Goal: Transaction & Acquisition: Purchase product/service

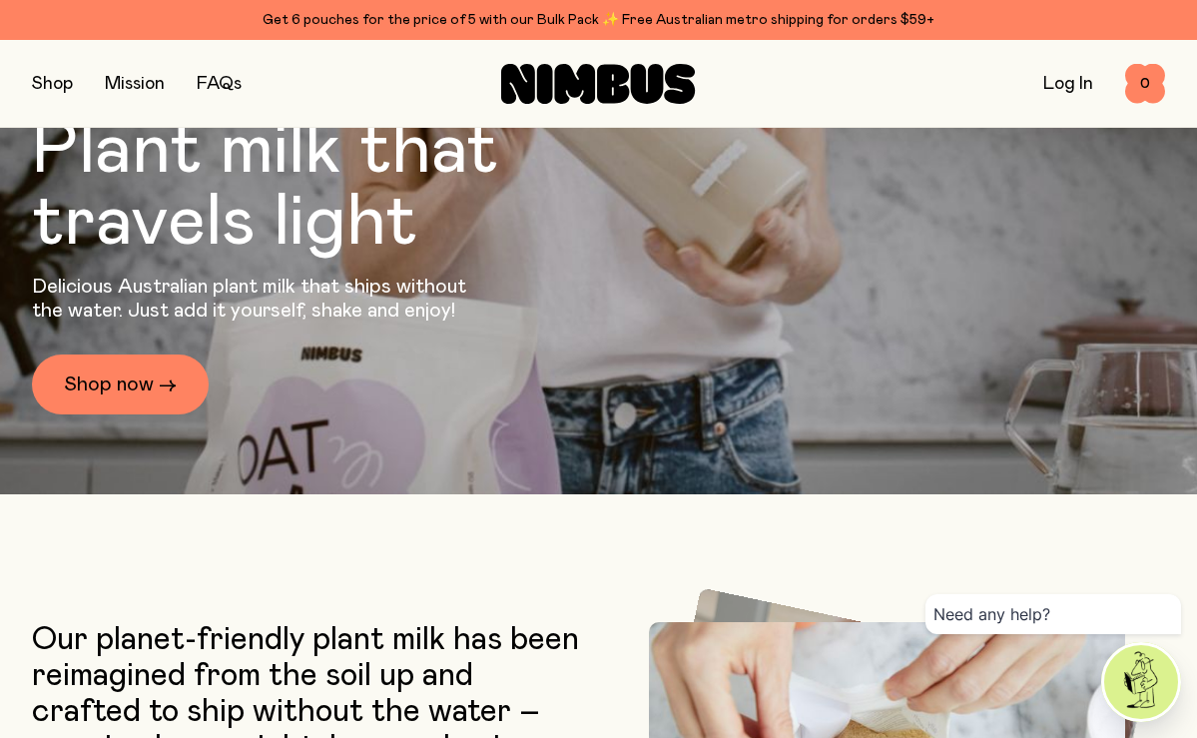
scroll to position [296, 0]
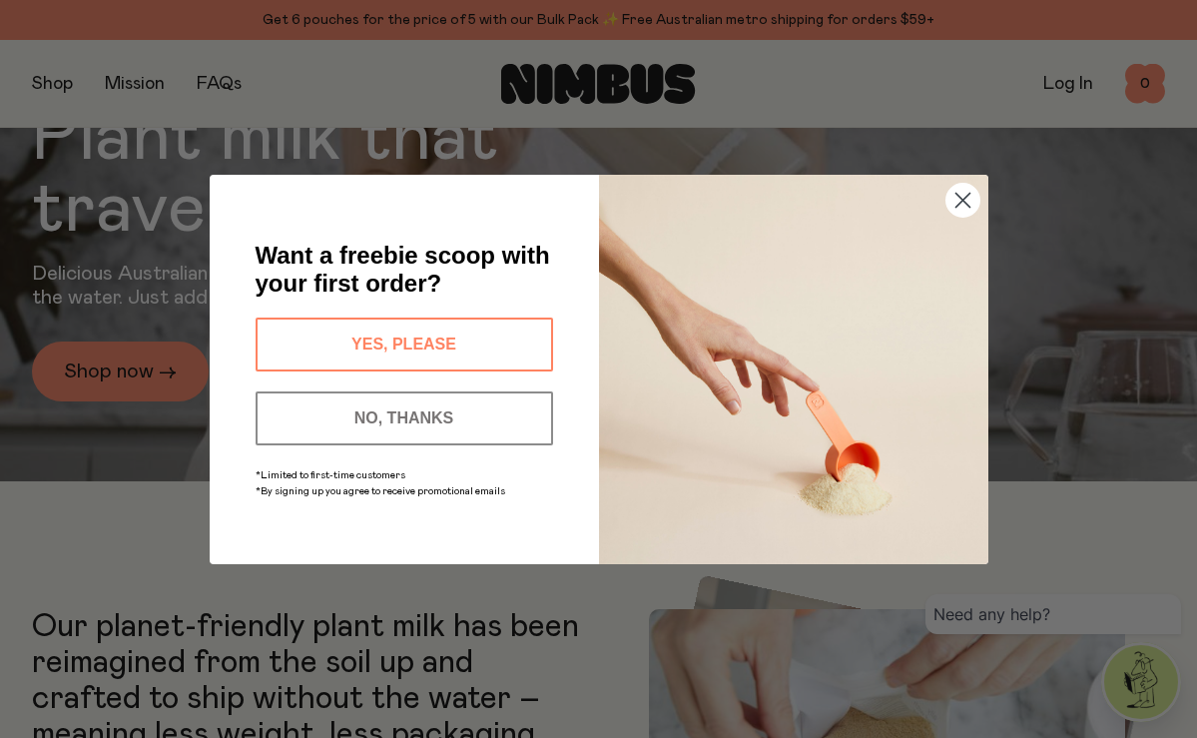
click at [964, 202] on icon "Close dialog" at bounding box center [962, 200] width 14 height 14
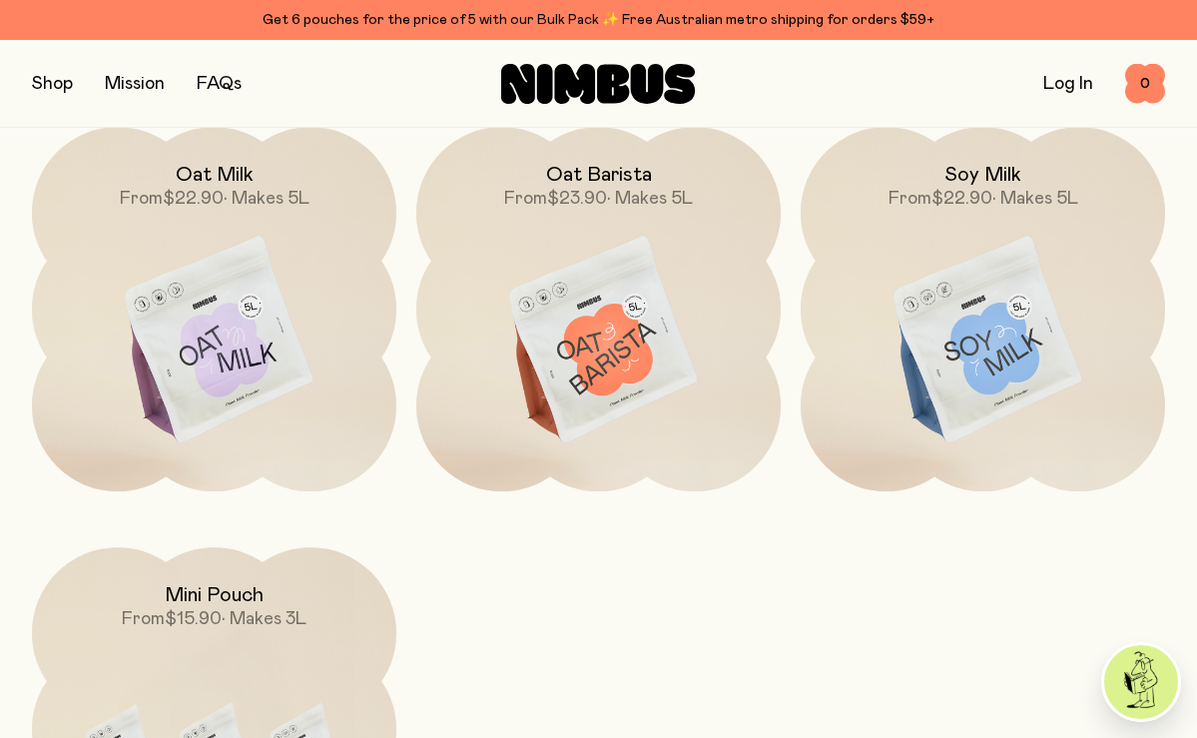
scroll to position [1652, 0]
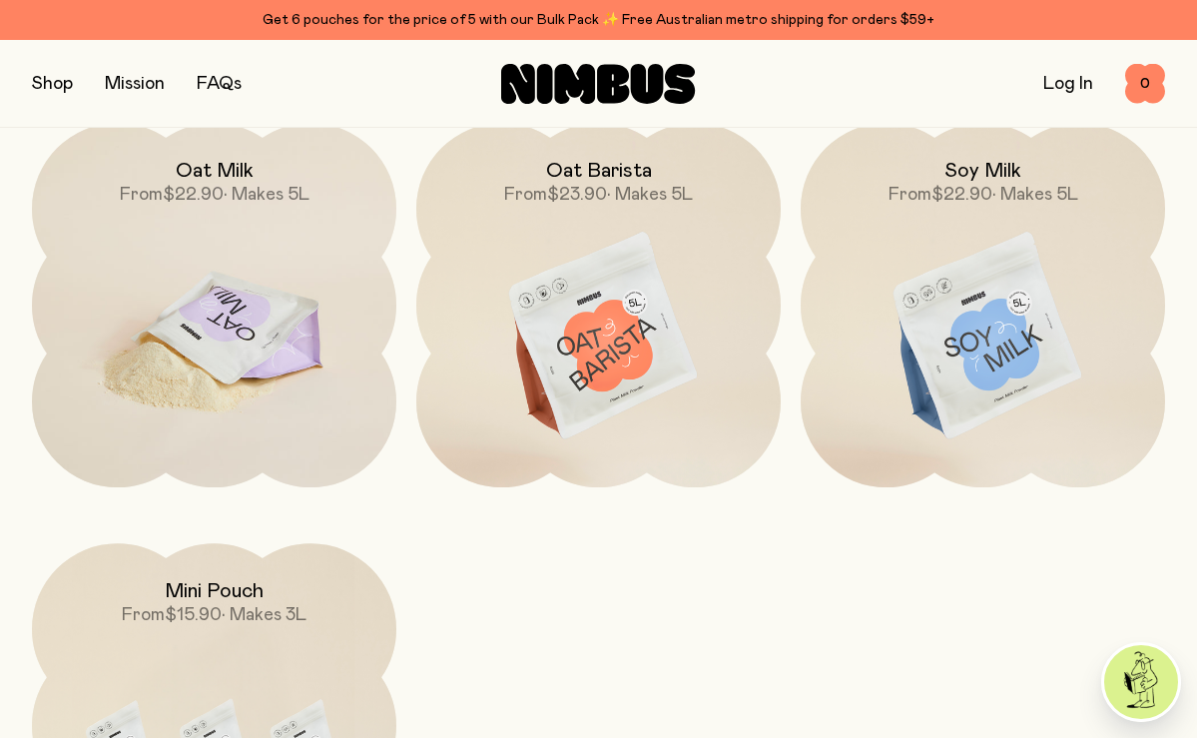
click at [237, 312] on img at bounding box center [214, 337] width 364 height 428
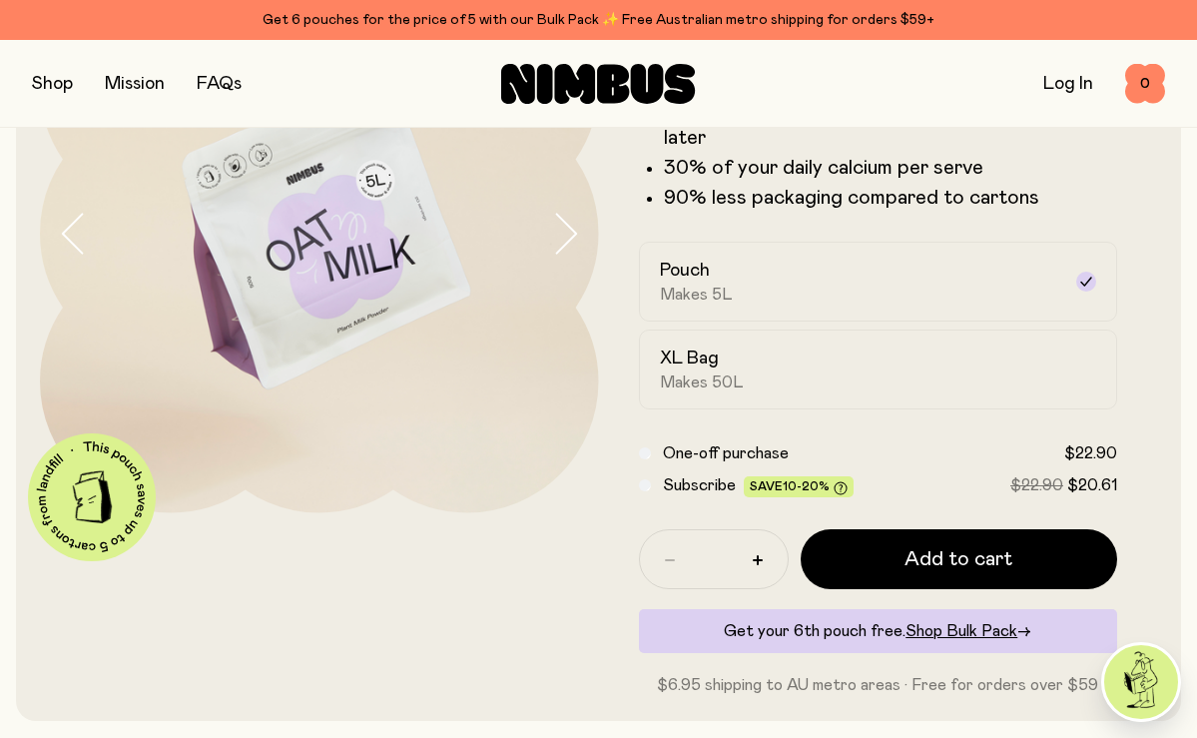
scroll to position [224, 0]
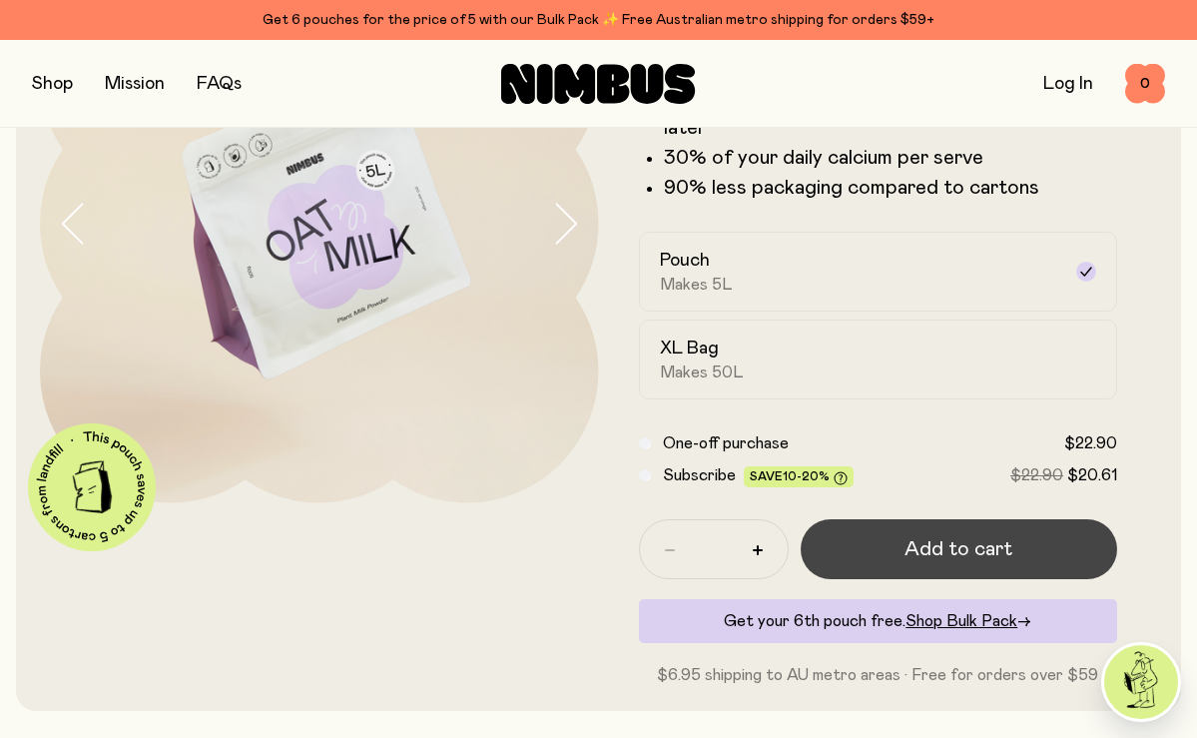
click at [966, 559] on span "Add to cart" at bounding box center [958, 549] width 108 height 28
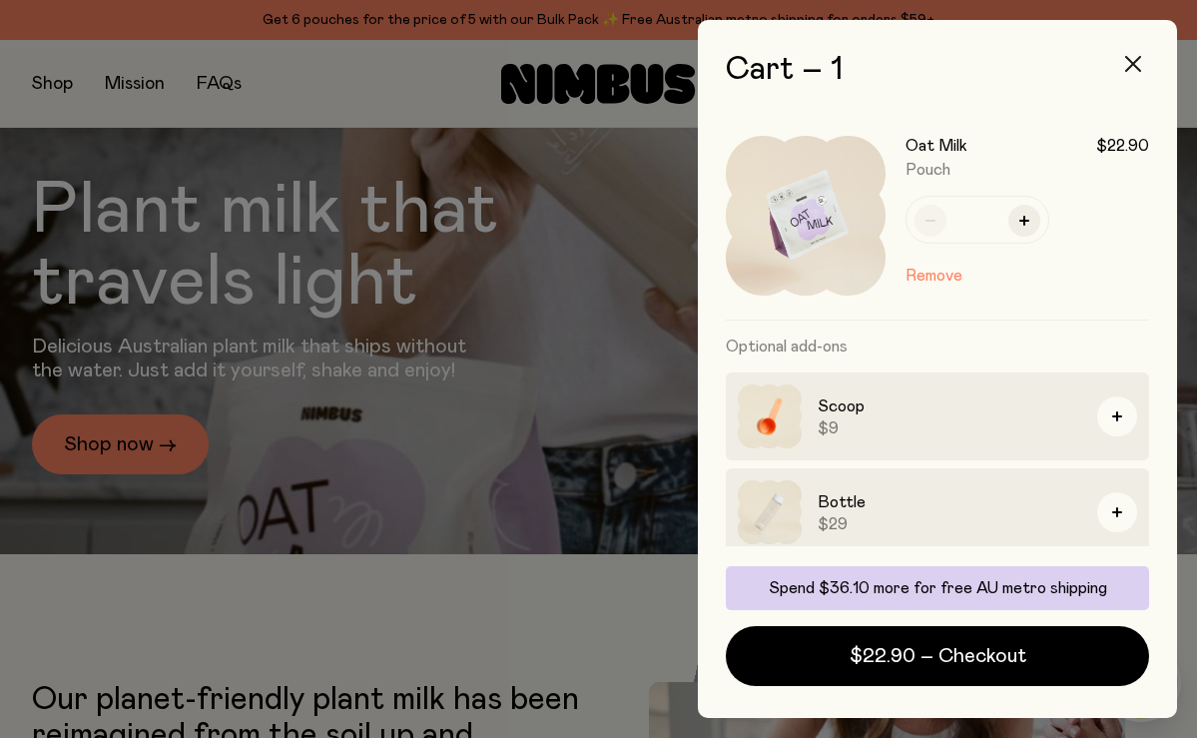
click at [1132, 66] on icon "button" at bounding box center [1133, 64] width 16 height 16
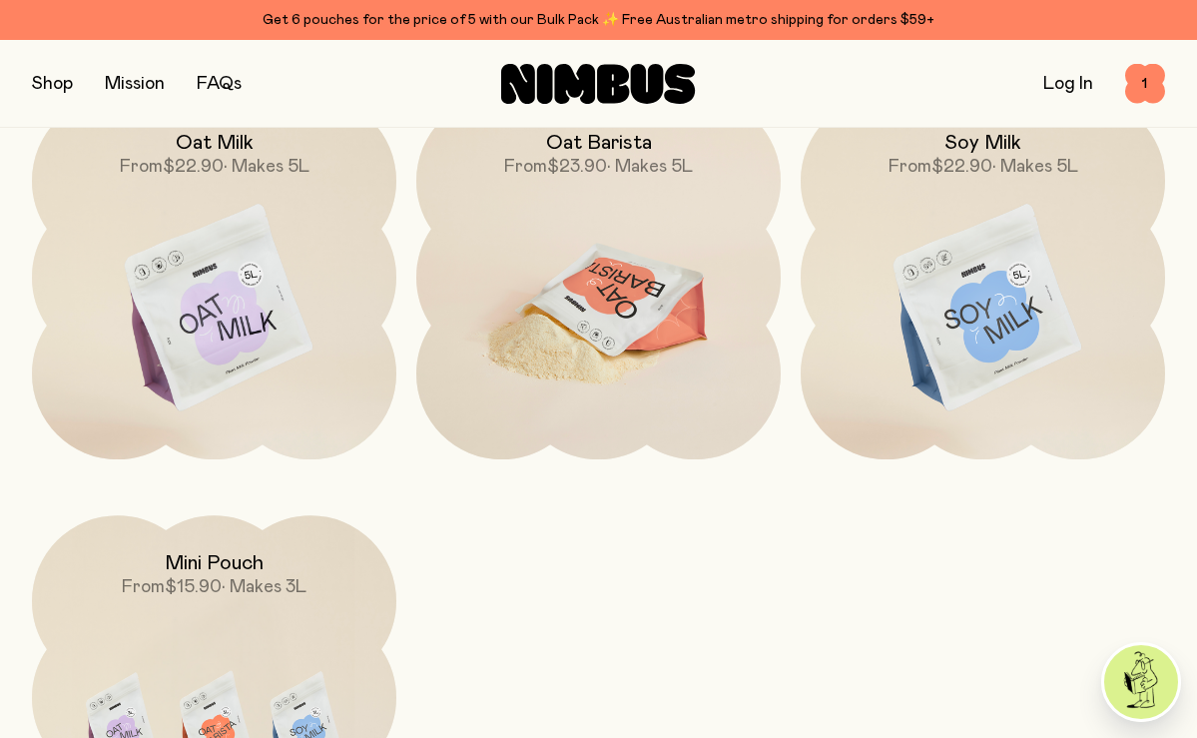
scroll to position [1682, 0]
click at [589, 318] on img at bounding box center [598, 307] width 364 height 428
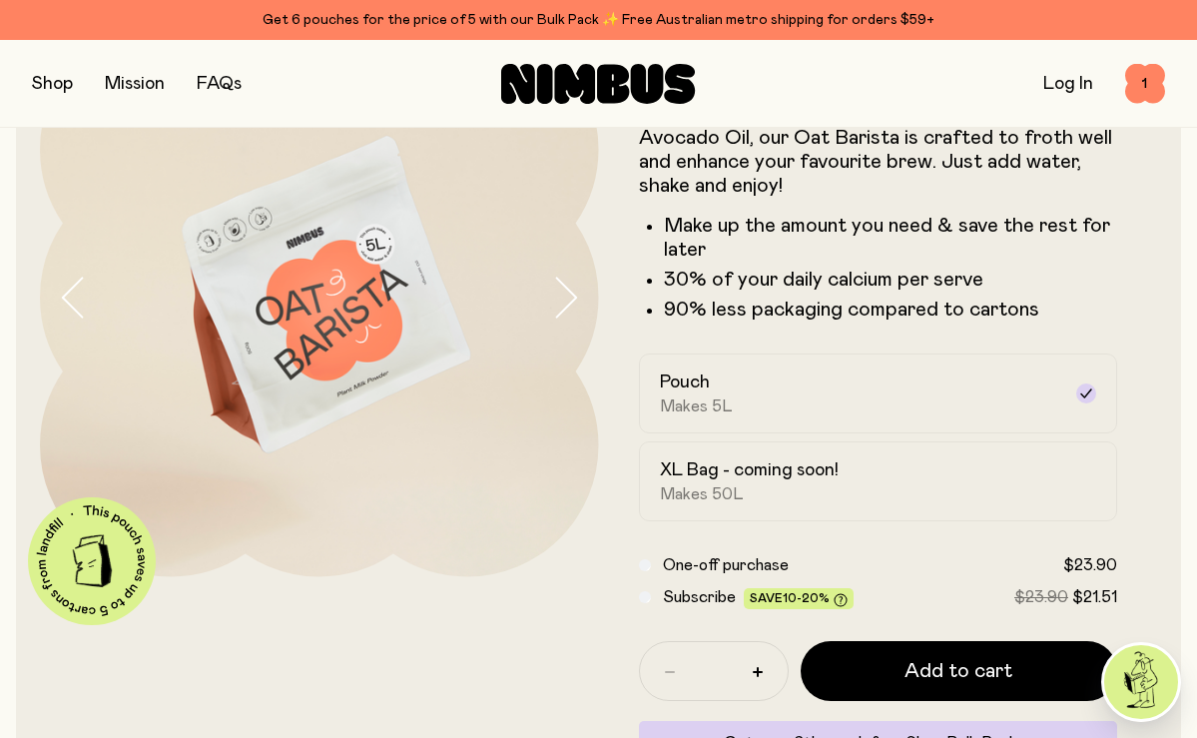
scroll to position [161, 0]
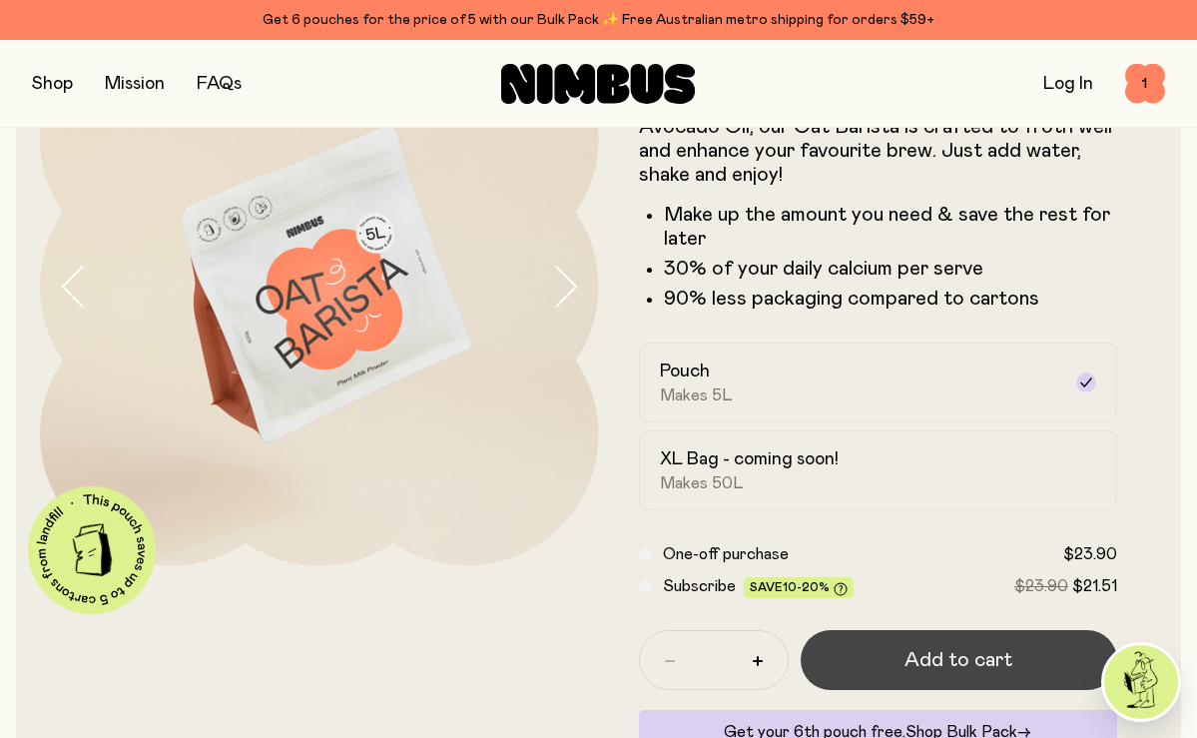
click at [944, 655] on span "Add to cart" at bounding box center [958, 660] width 108 height 28
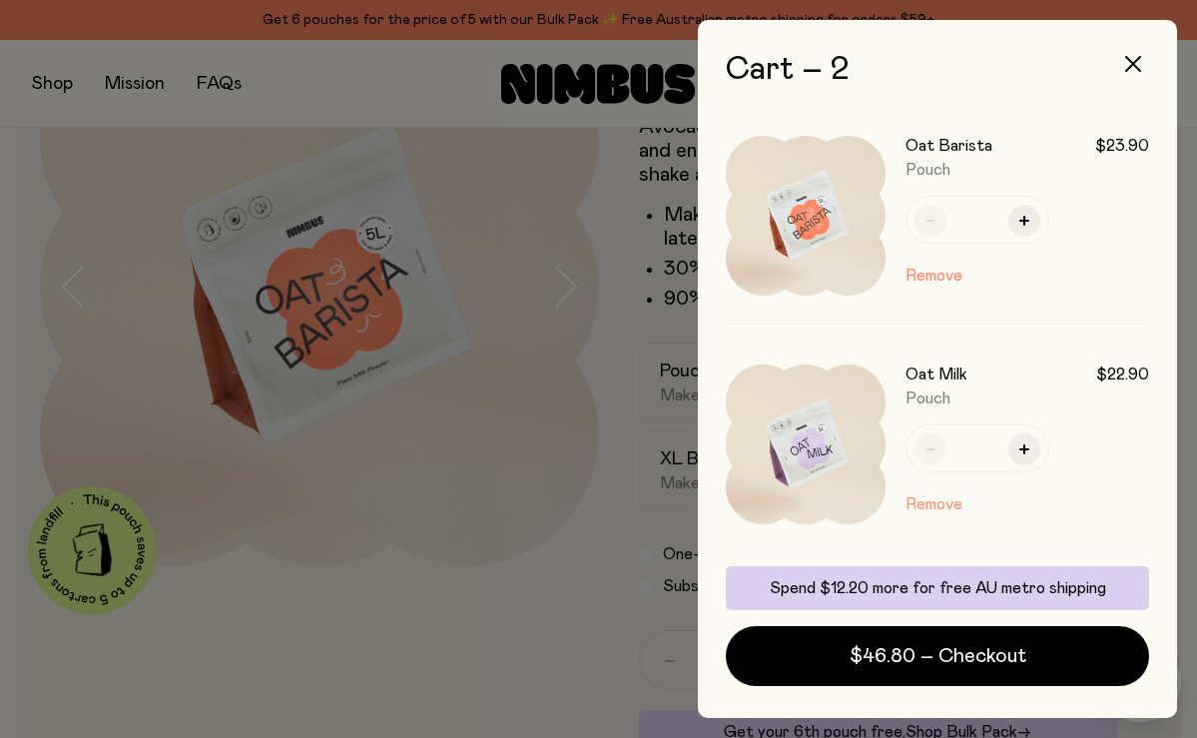
click at [940, 508] on button "Remove" at bounding box center [933, 504] width 57 height 24
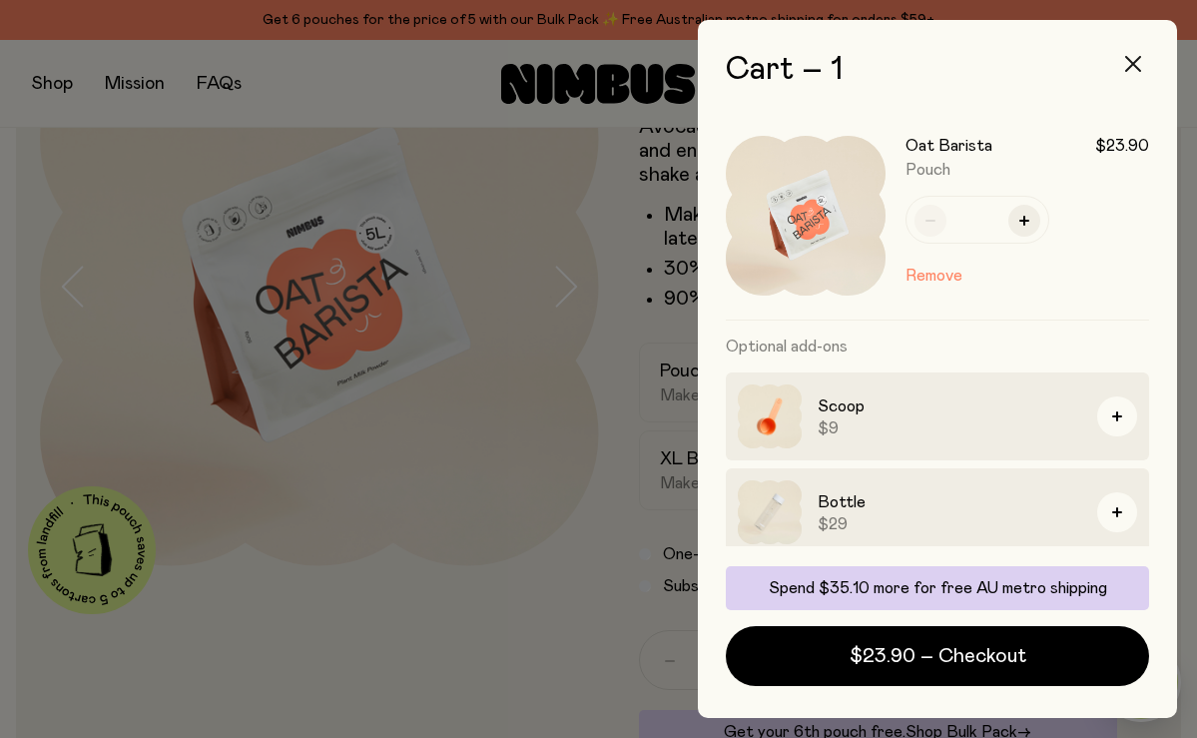
click at [1133, 60] on icon "button" at bounding box center [1133, 64] width 16 height 16
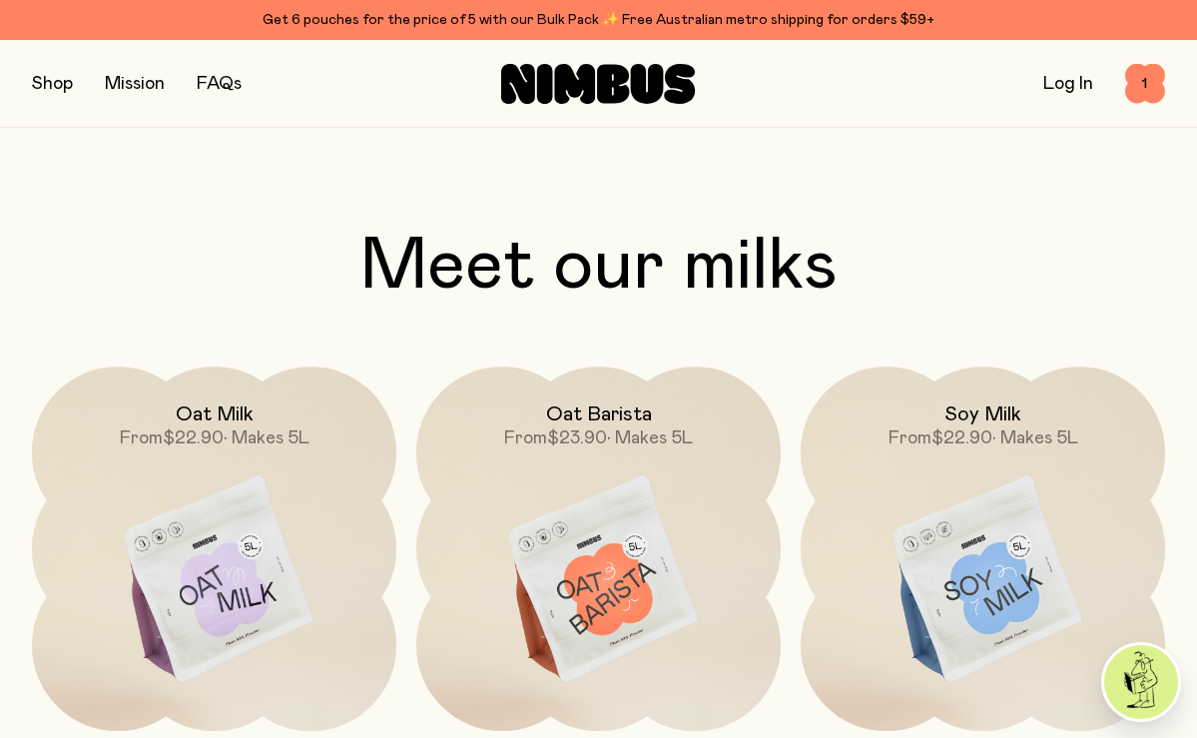
scroll to position [1407, 0]
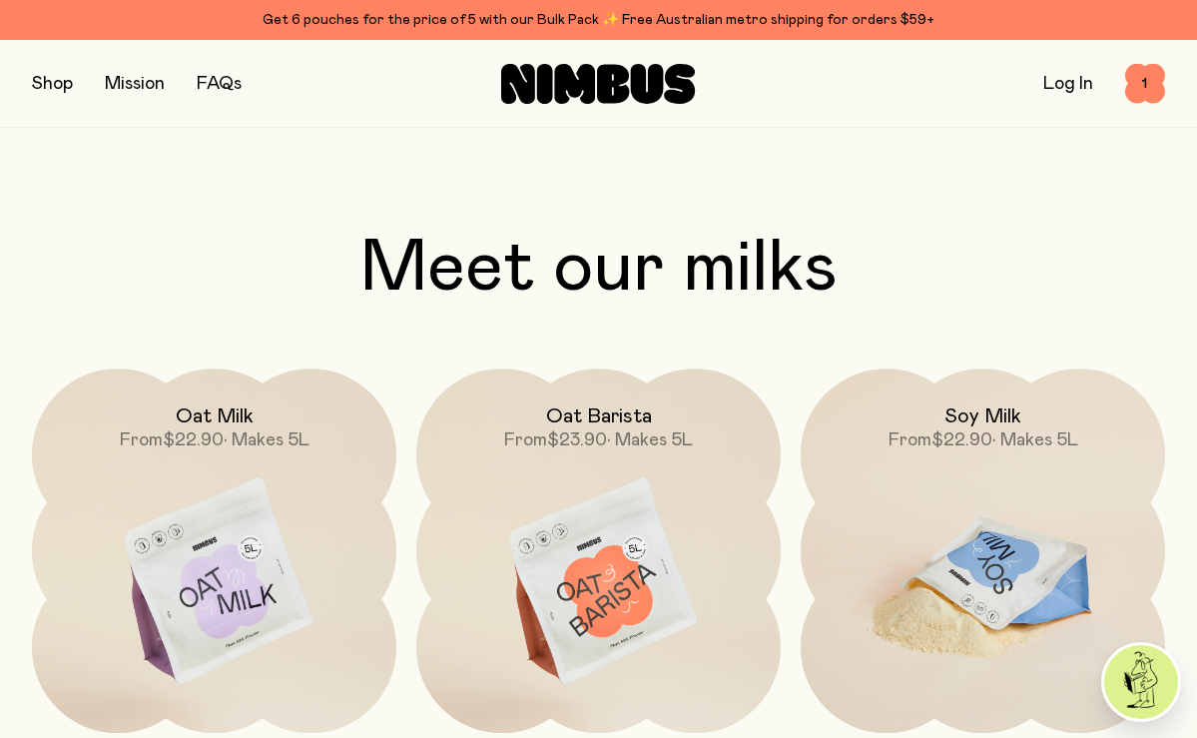
click at [1035, 567] on img at bounding box center [983, 582] width 364 height 428
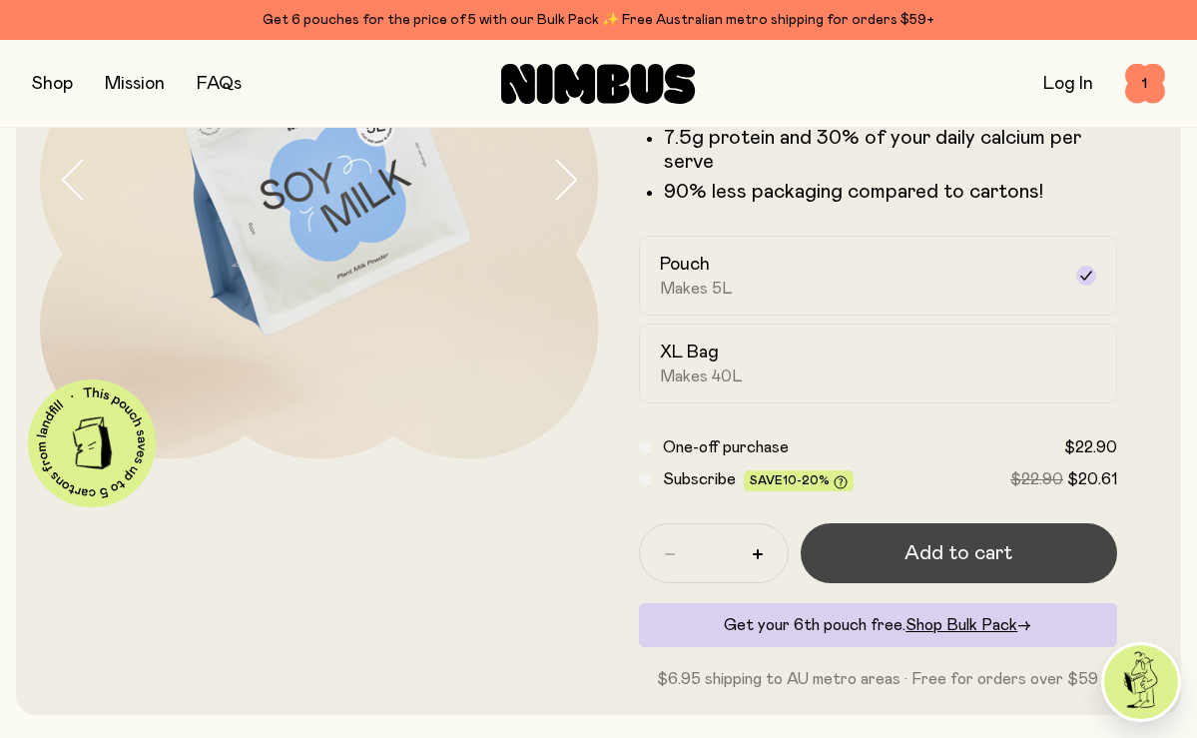
scroll to position [268, 0]
click at [1034, 567] on button "Add to cart" at bounding box center [959, 553] width 317 height 60
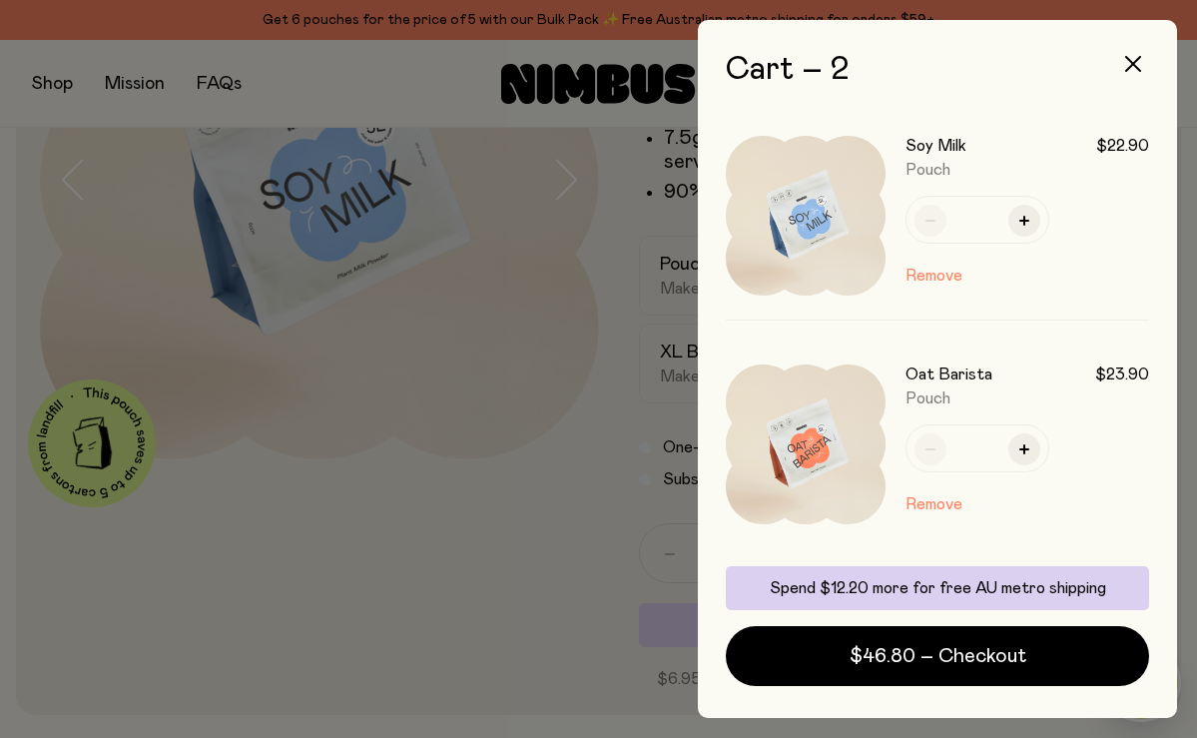
scroll to position [0, 0]
click at [614, 575] on div at bounding box center [598, 369] width 1197 height 738
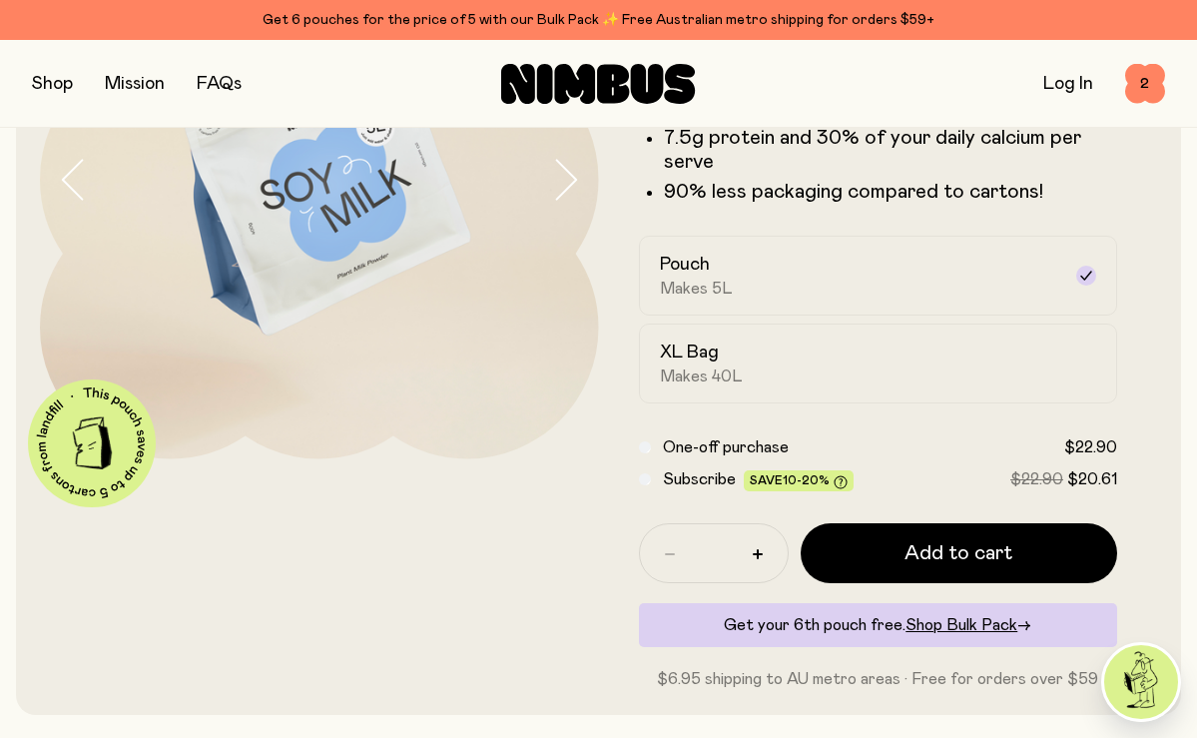
click at [52, 83] on button "button" at bounding box center [52, 84] width 41 height 28
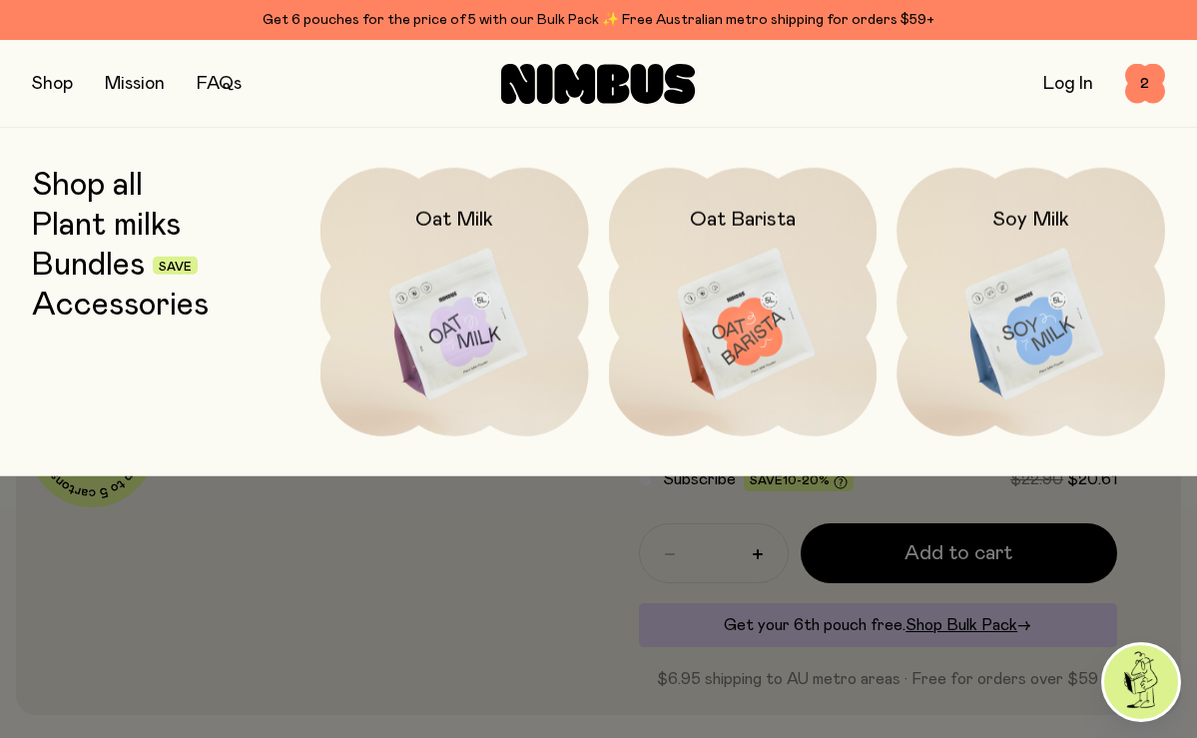
click at [116, 307] on link "Accessories" at bounding box center [120, 306] width 177 height 36
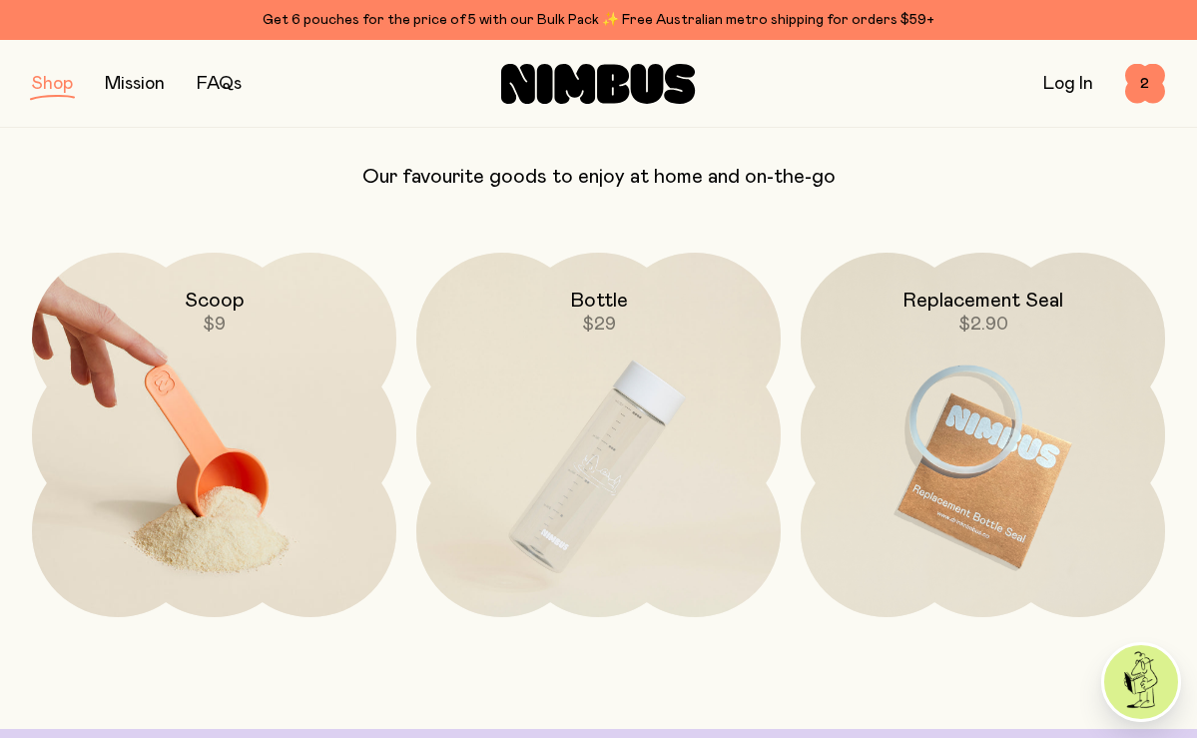
scroll to position [153, 0]
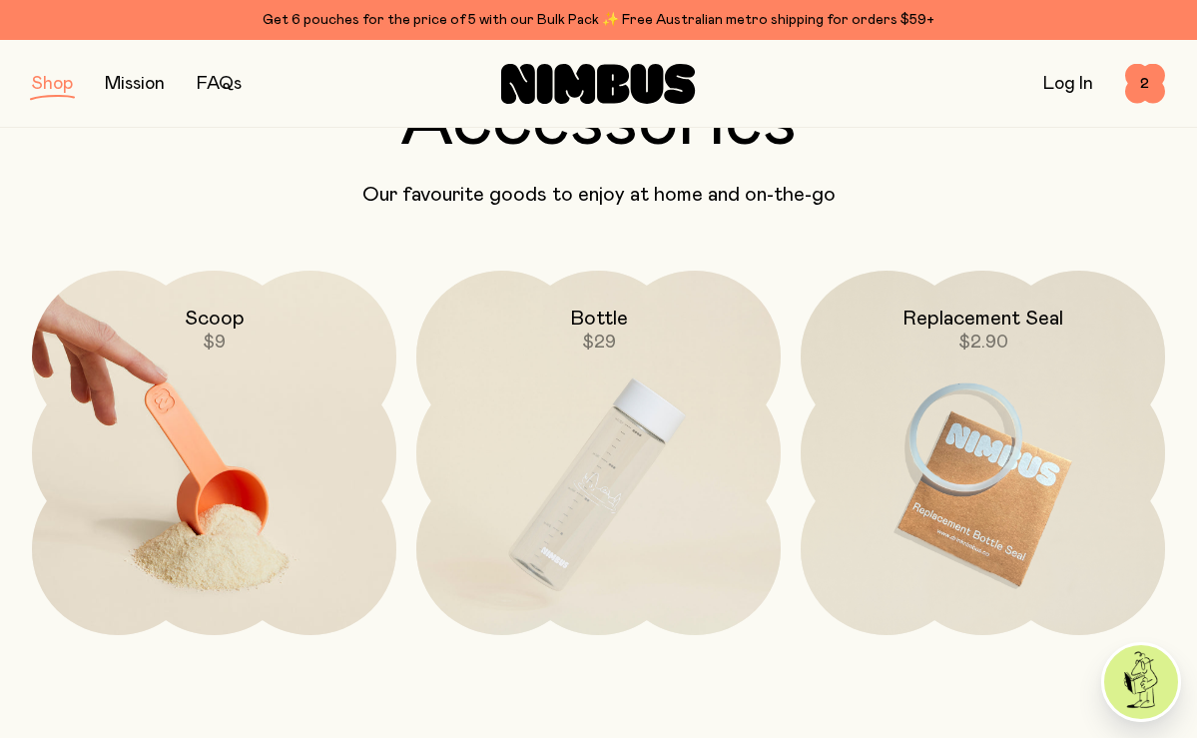
click at [242, 517] on img at bounding box center [214, 485] width 364 height 428
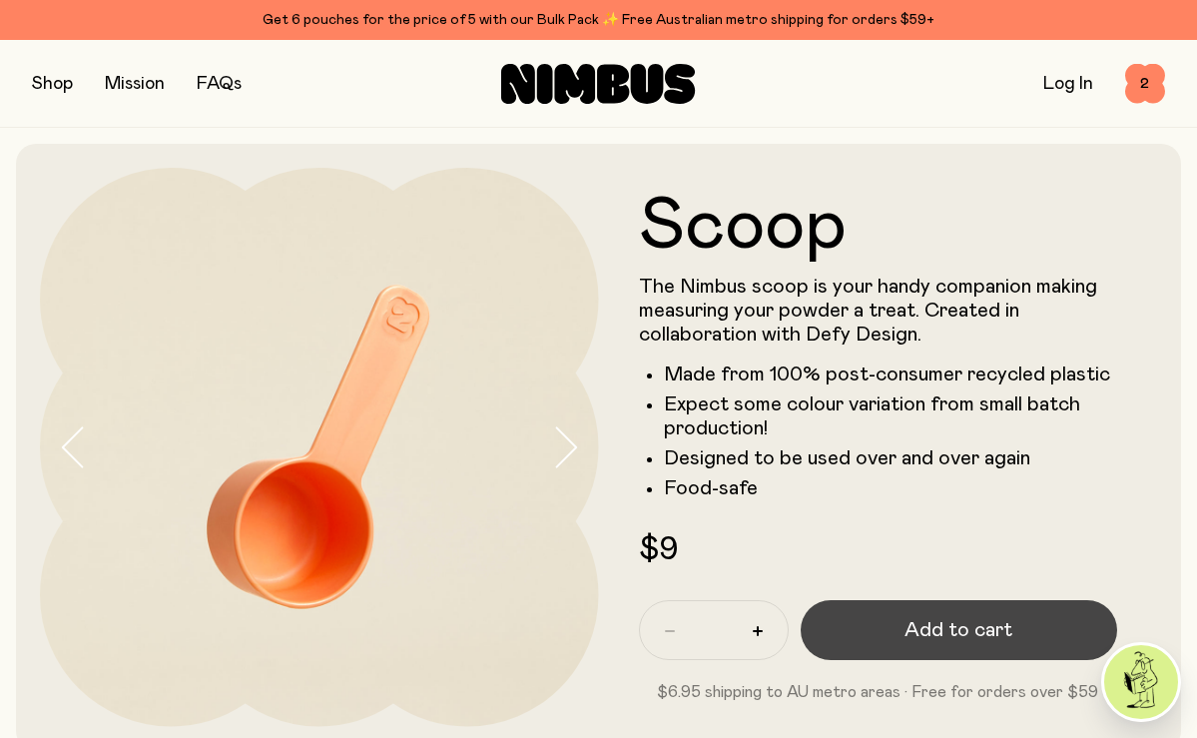
click at [861, 635] on button "Add to cart" at bounding box center [959, 630] width 317 height 60
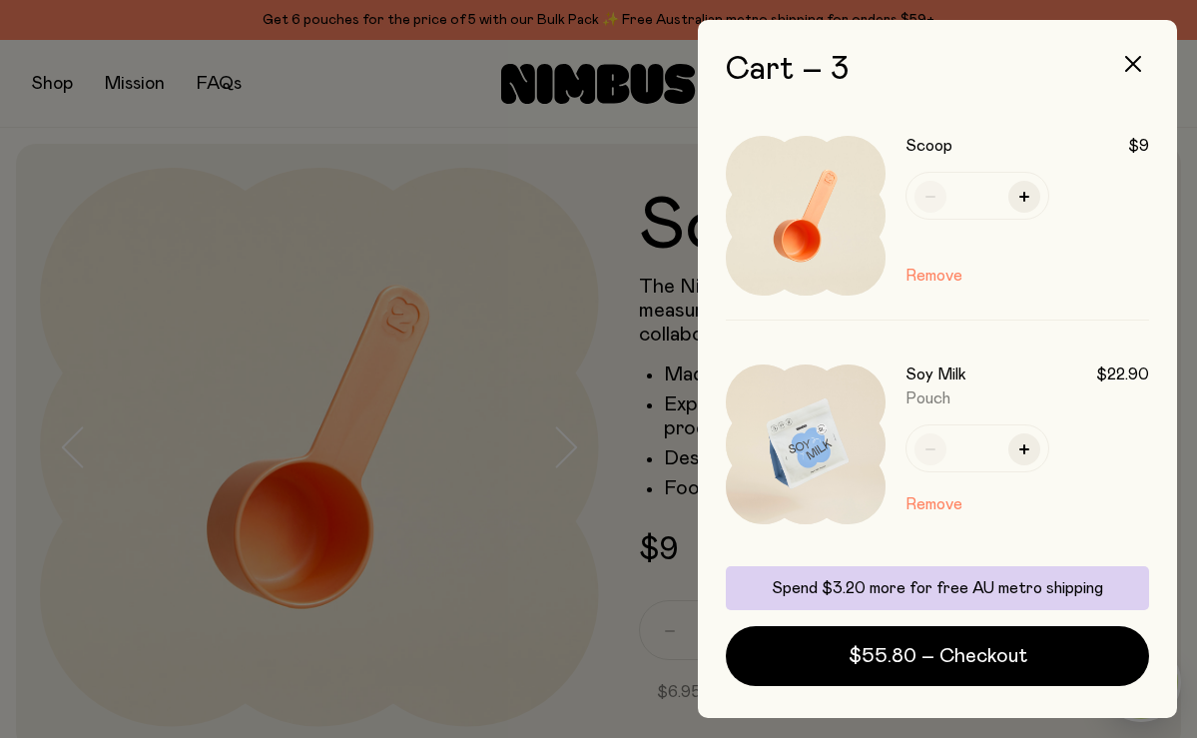
click at [398, 547] on div at bounding box center [598, 369] width 1197 height 738
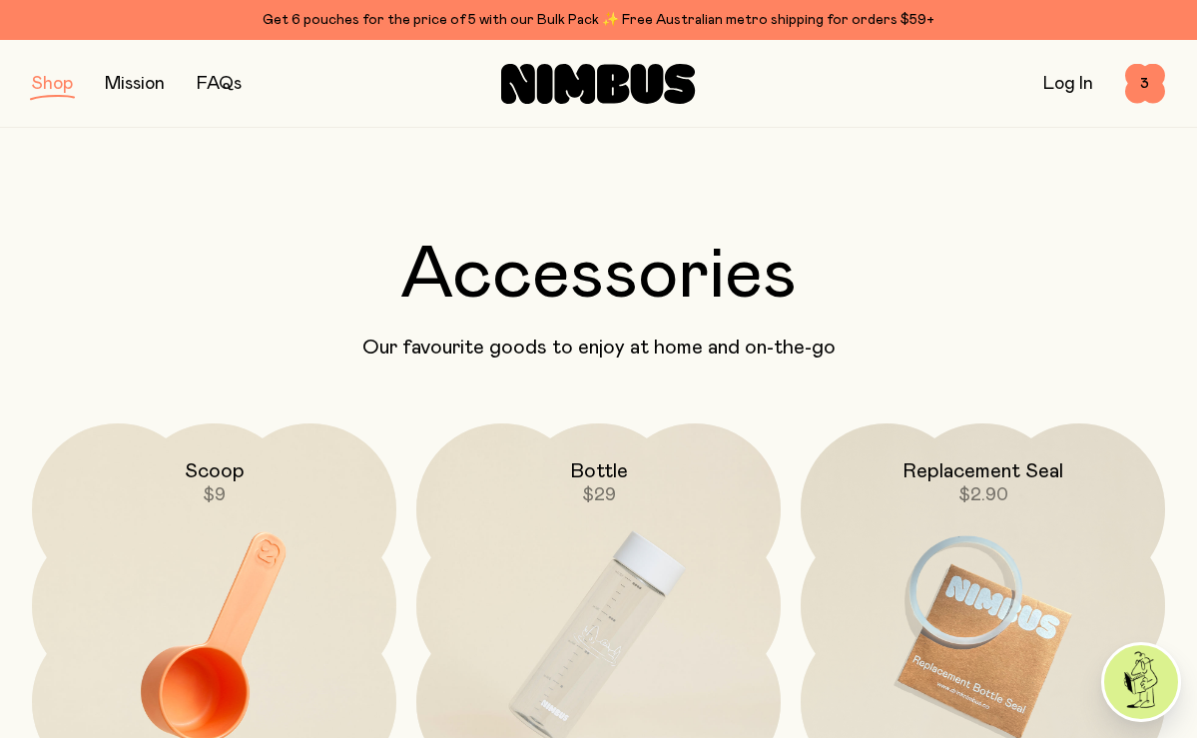
scroll to position [153, 0]
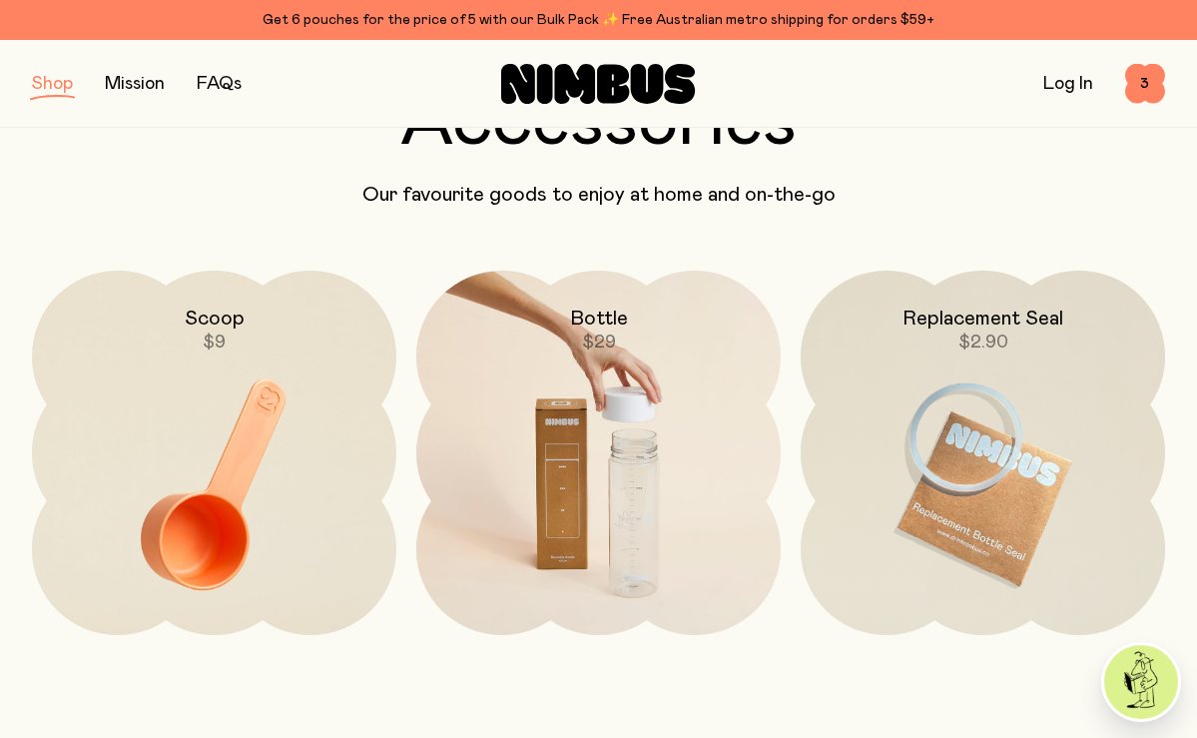
click at [510, 420] on img at bounding box center [598, 485] width 364 height 428
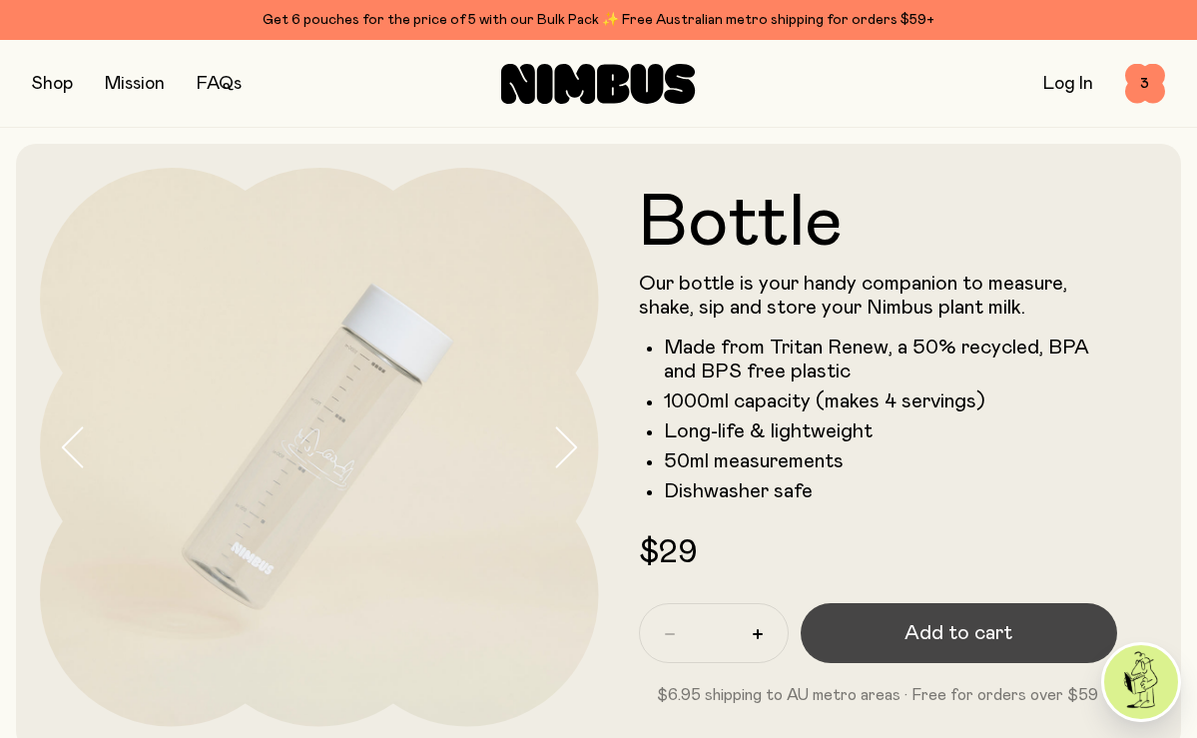
click at [818, 643] on button "Add to cart" at bounding box center [959, 633] width 317 height 60
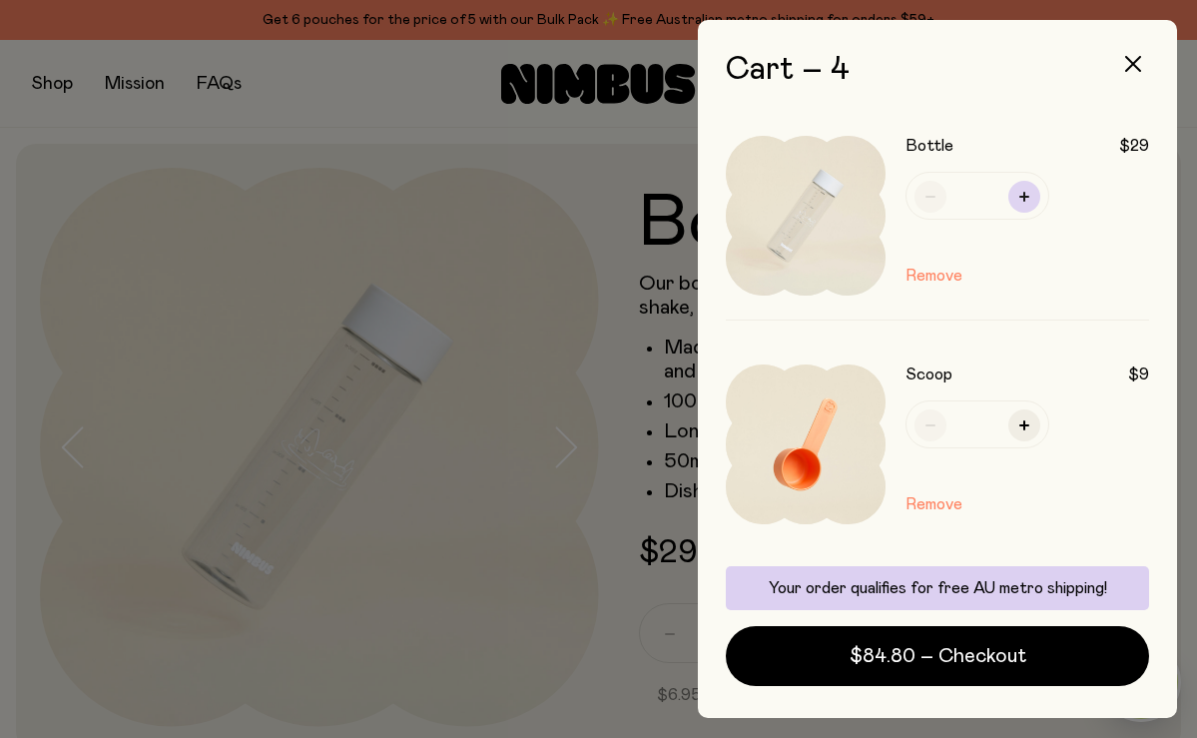
click at [1025, 199] on icon "button" at bounding box center [1024, 197] width 10 height 10
click at [924, 278] on button "Remove" at bounding box center [933, 276] width 57 height 24
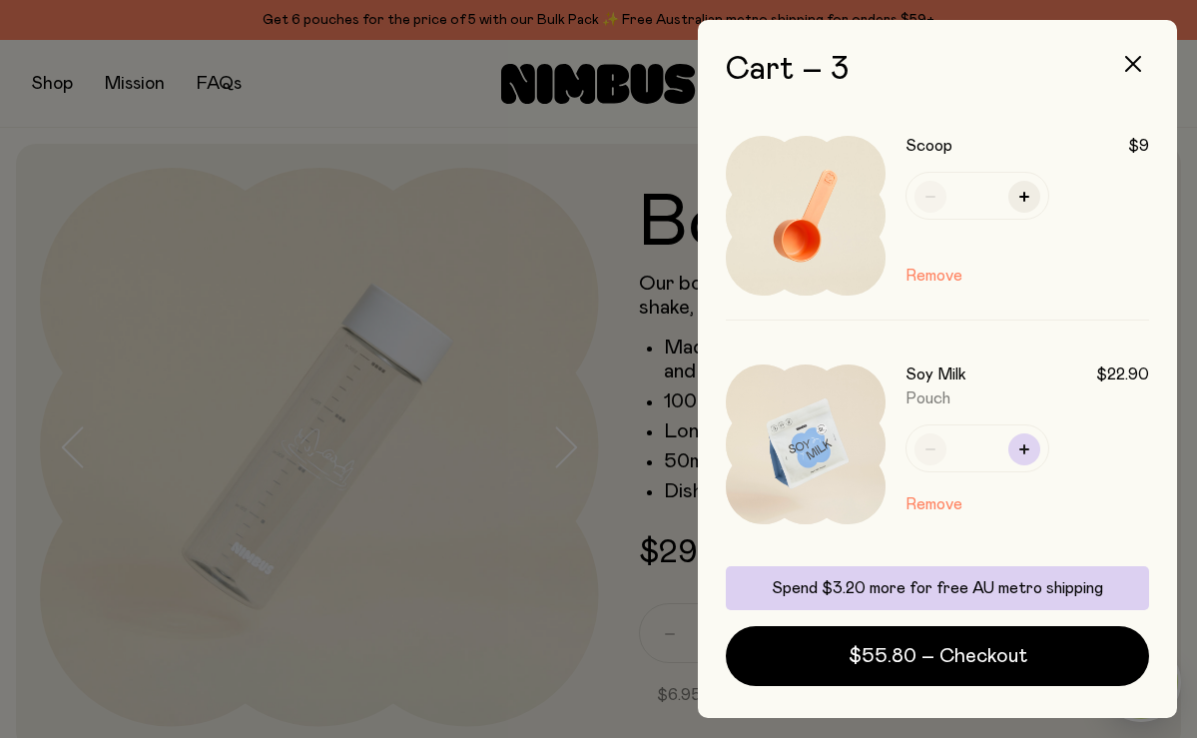
click at [1025, 451] on icon "button" at bounding box center [1024, 449] width 10 height 10
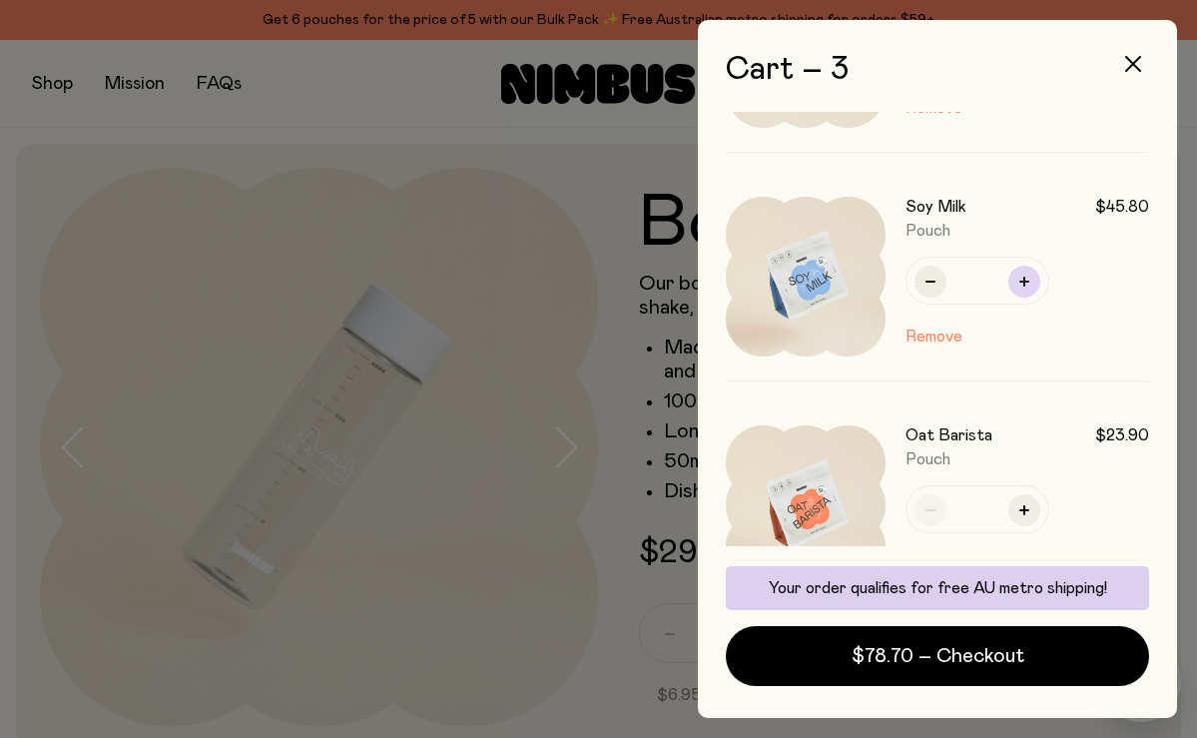
scroll to position [169, 0]
click at [1023, 509] on icon "button" at bounding box center [1024, 509] width 10 height 10
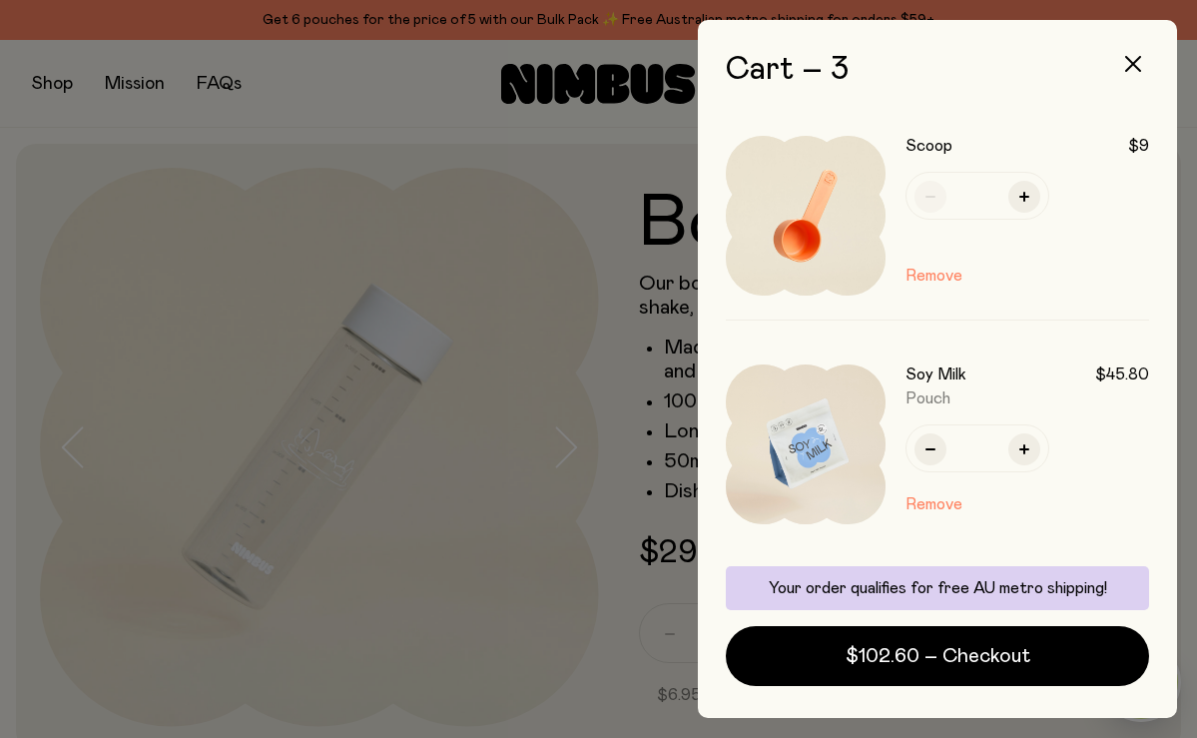
scroll to position [0, 0]
